Goal: Find specific page/section

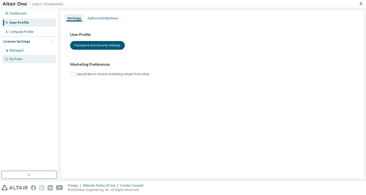
click at [21, 58] on div "On Prem" at bounding box center [15, 59] width 13 height 4
